Goal: Transaction & Acquisition: Purchase product/service

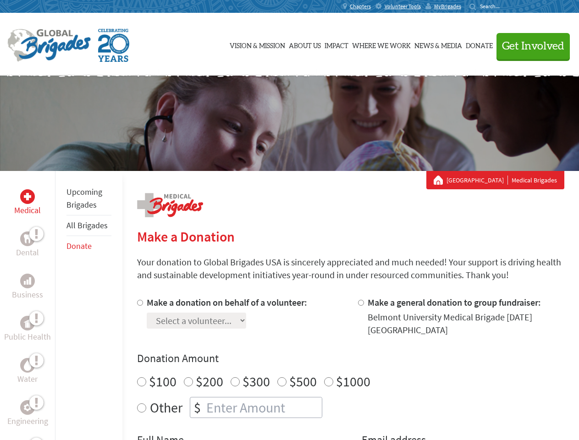
click at [507, 6] on div "Search for:" at bounding box center [488, 6] width 37 height 7
click at [529, 46] on span "Get Involved" at bounding box center [533, 46] width 62 height 11
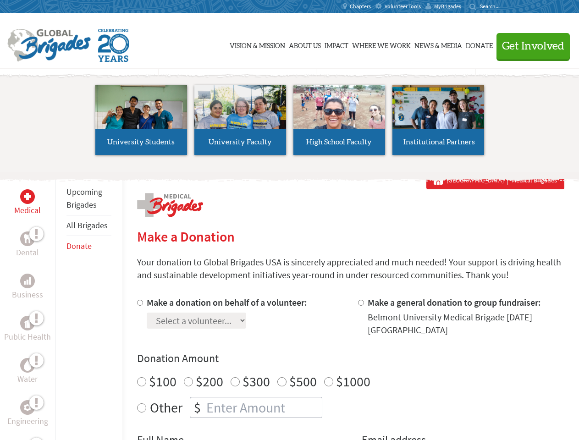
click at [290, 123] on li "High School Faculty" at bounding box center [339, 120] width 99 height 84
click at [61, 306] on div "Upcoming Brigades All Brigades Donate" at bounding box center [88, 391] width 67 height 440
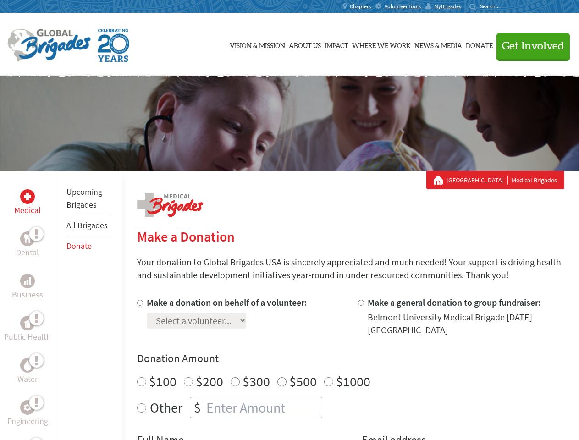
click at [351, 368] on div "Donation Amount $100 $200 $300 $500 $1000 Other $" at bounding box center [351, 384] width 428 height 67
click at [139, 303] on input "Make a donation on behalf of a volunteer:" at bounding box center [140, 303] width 6 height 6
radio input "true"
click at [361, 303] on input "Make a general donation to group fundraiser:" at bounding box center [361, 303] width 6 height 6
radio input "true"
